Goal: Transaction & Acquisition: Purchase product/service

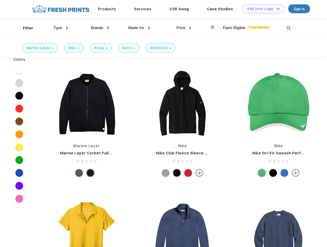
click at [261, 9] on link "Add your Logo Design Tool" at bounding box center [263, 8] width 42 height 9
click at [0, 0] on div "Design Tool" at bounding box center [0, 0] width 0 height 0
click at [276, 8] on link "Add your Logo Design Tool" at bounding box center [263, 8] width 42 height 9
click at [25, 28] on div "Filter" at bounding box center [28, 28] width 11 height 6
click at [61, 28] on span "Type" at bounding box center [57, 27] width 9 height 5
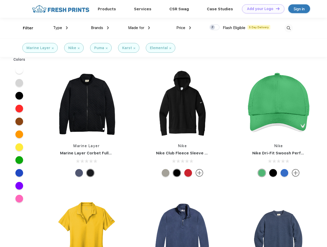
click at [100, 28] on span "Brands" at bounding box center [97, 27] width 12 height 5
click at [139, 28] on span "Made for" at bounding box center [136, 27] width 16 height 5
click at [184, 28] on span "Price" at bounding box center [180, 27] width 9 height 5
click at [215, 27] on div at bounding box center [215, 27] width 10 height 6
click at [213, 27] on input "checkbox" at bounding box center [211, 25] width 3 height 3
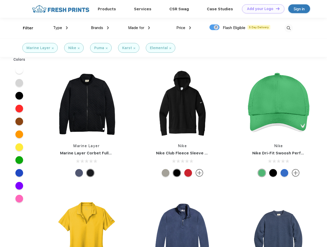
click at [289, 28] on img at bounding box center [289, 28] width 8 height 8
